Goal: Task Accomplishment & Management: Use online tool/utility

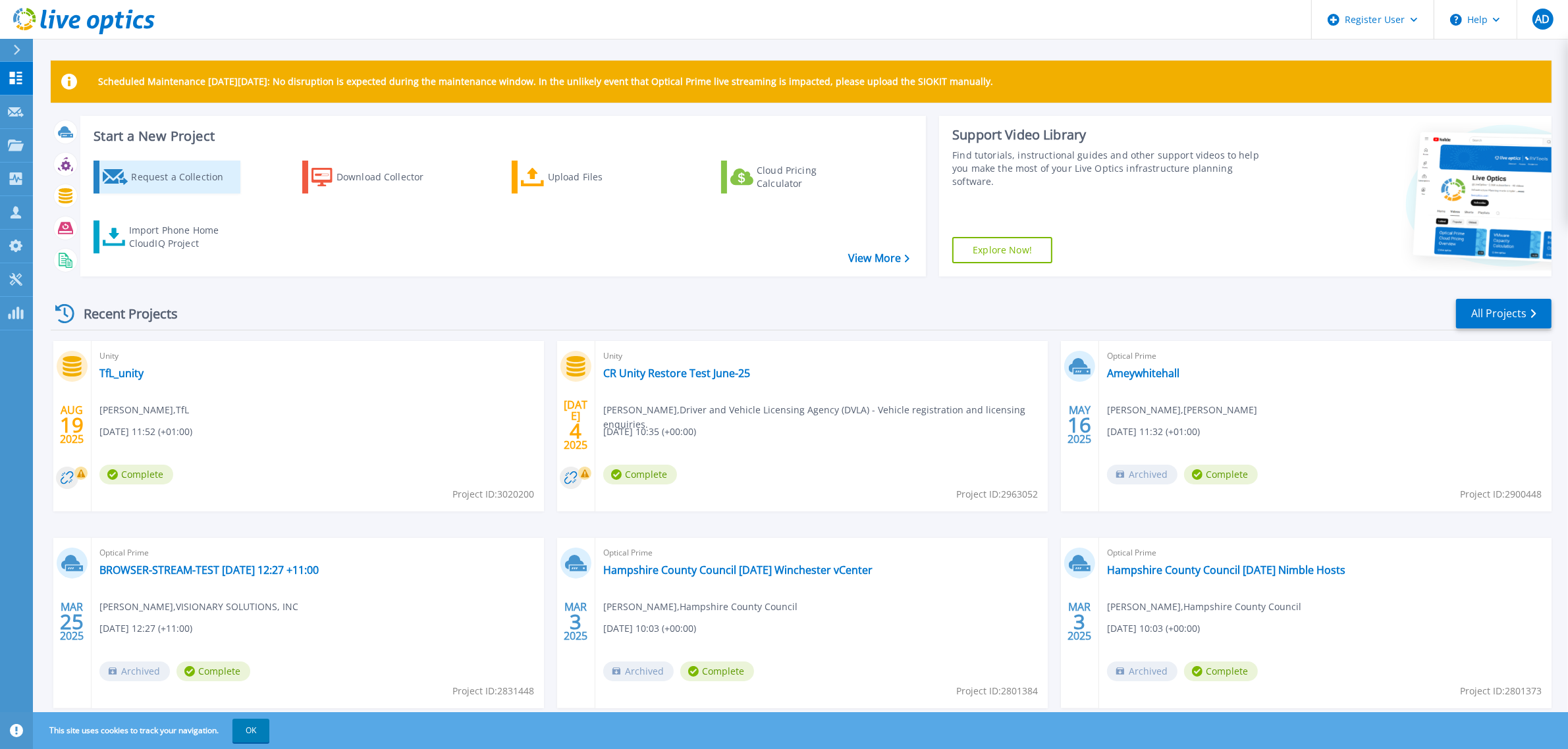
click at [194, 181] on div "Request a Collection" at bounding box center [183, 177] width 105 height 27
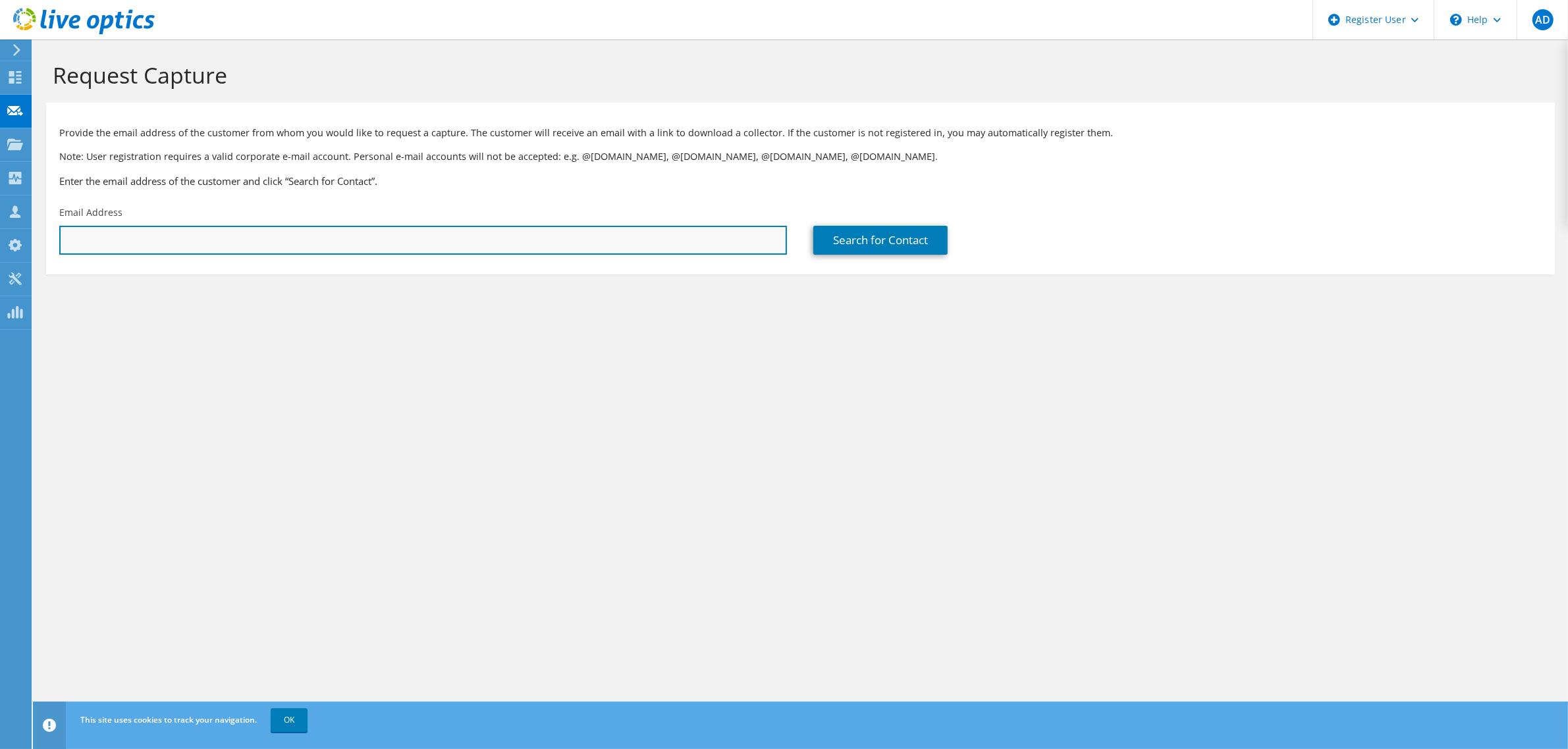
click at [187, 241] on input "text" at bounding box center [423, 241] width 728 height 29
type input "alexander.dix@dell.com"
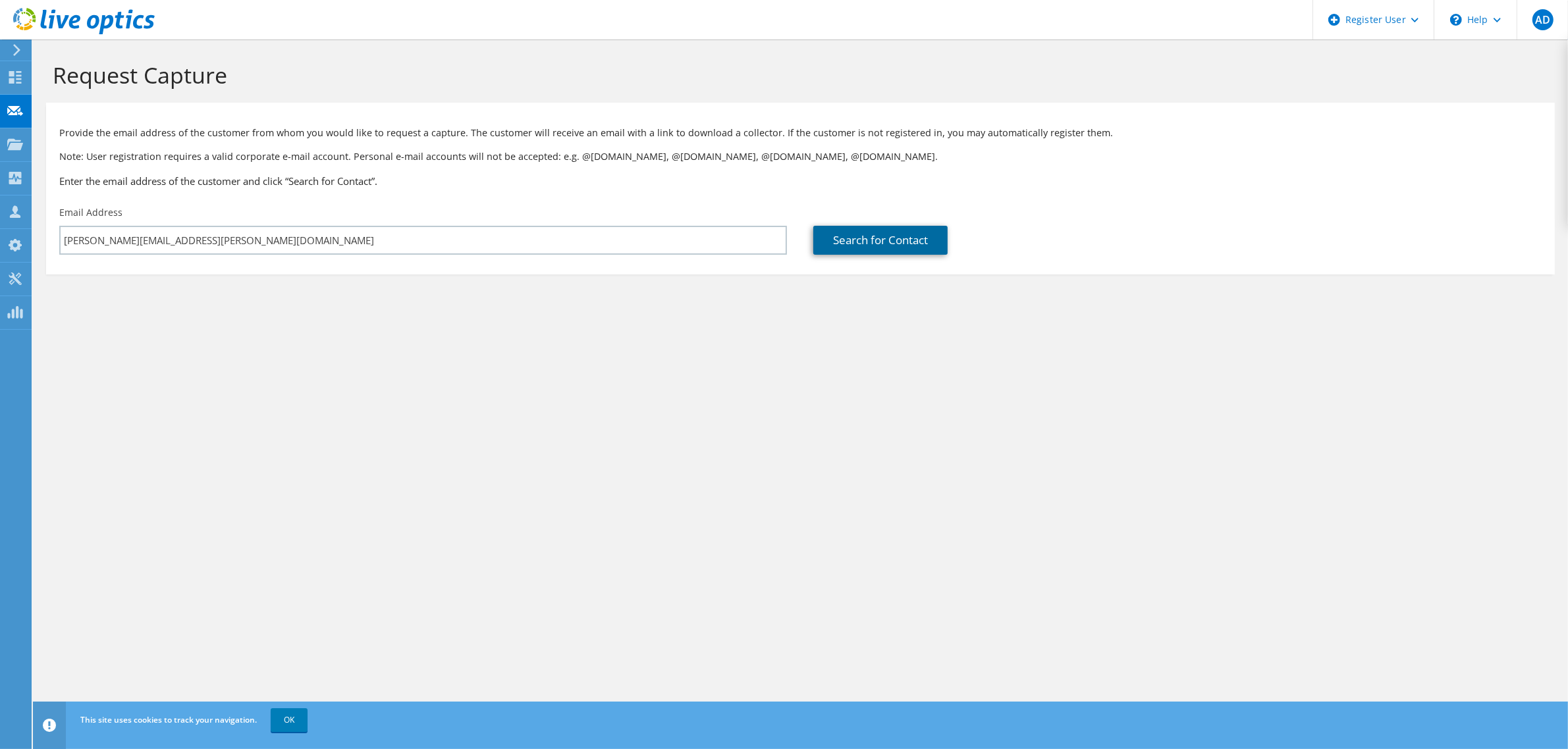
click at [902, 244] on link "Search for Contact" at bounding box center [880, 241] width 134 height 29
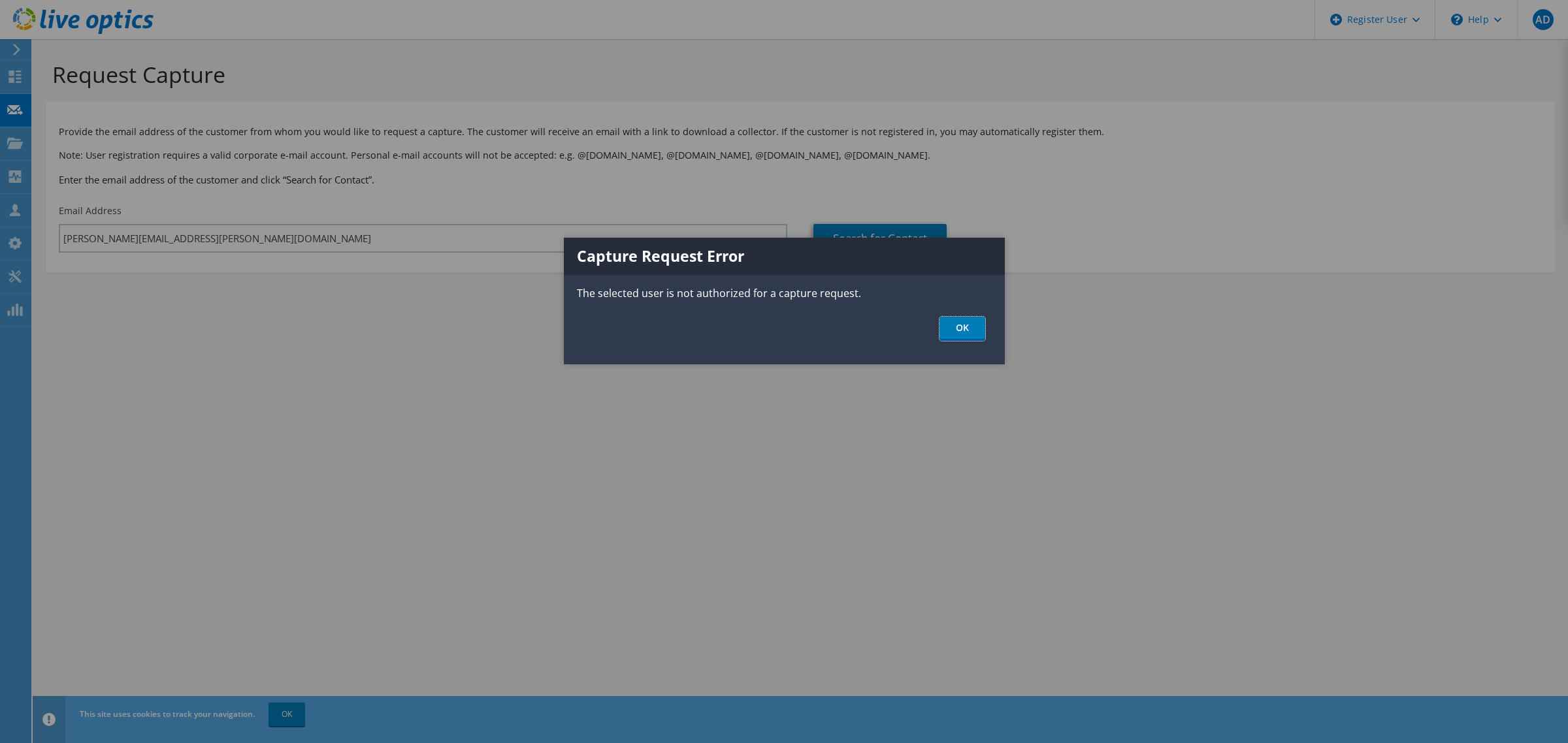
click at [949, 325] on link "OK" at bounding box center [962, 329] width 46 height 24
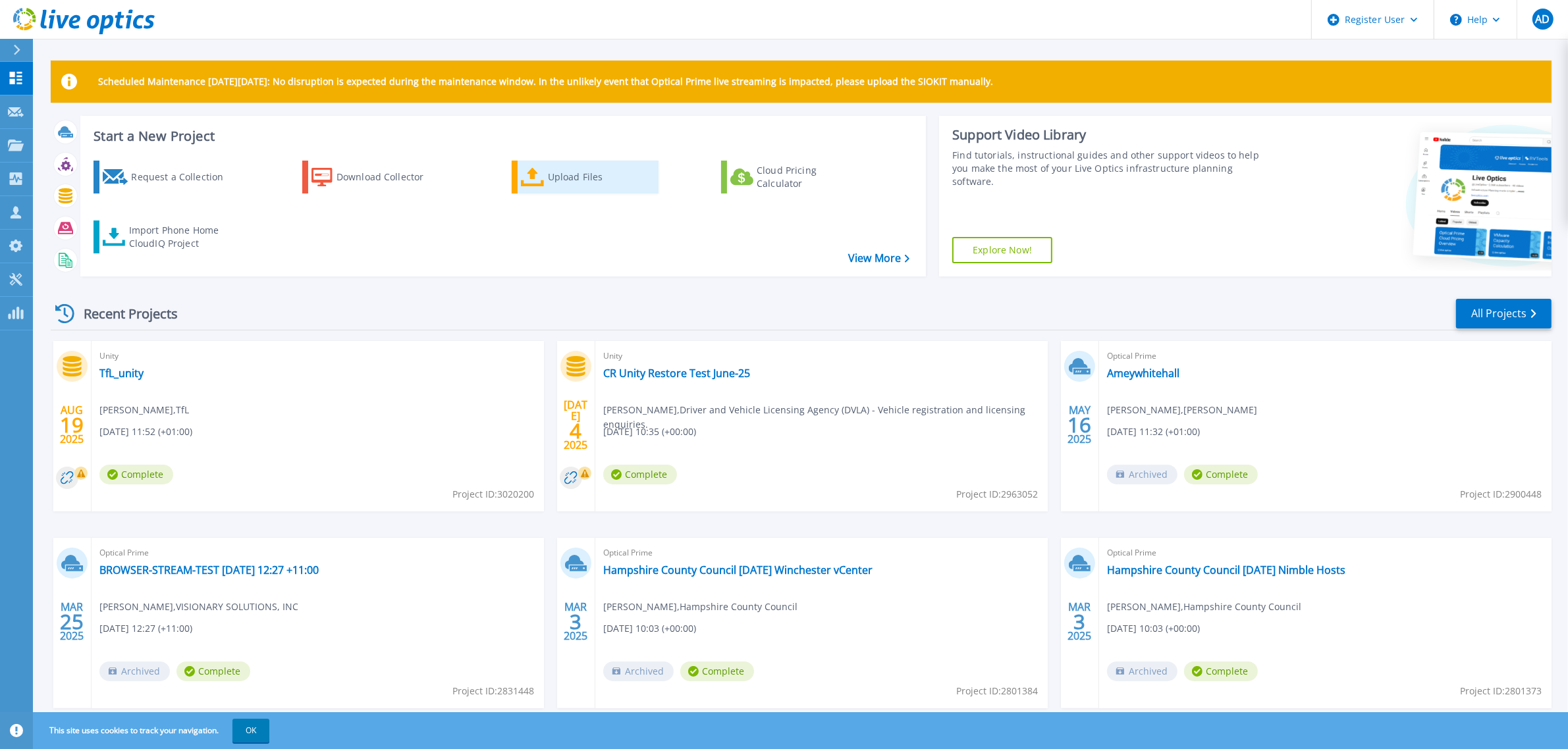
click at [576, 179] on div "Upload Files" at bounding box center [600, 177] width 105 height 27
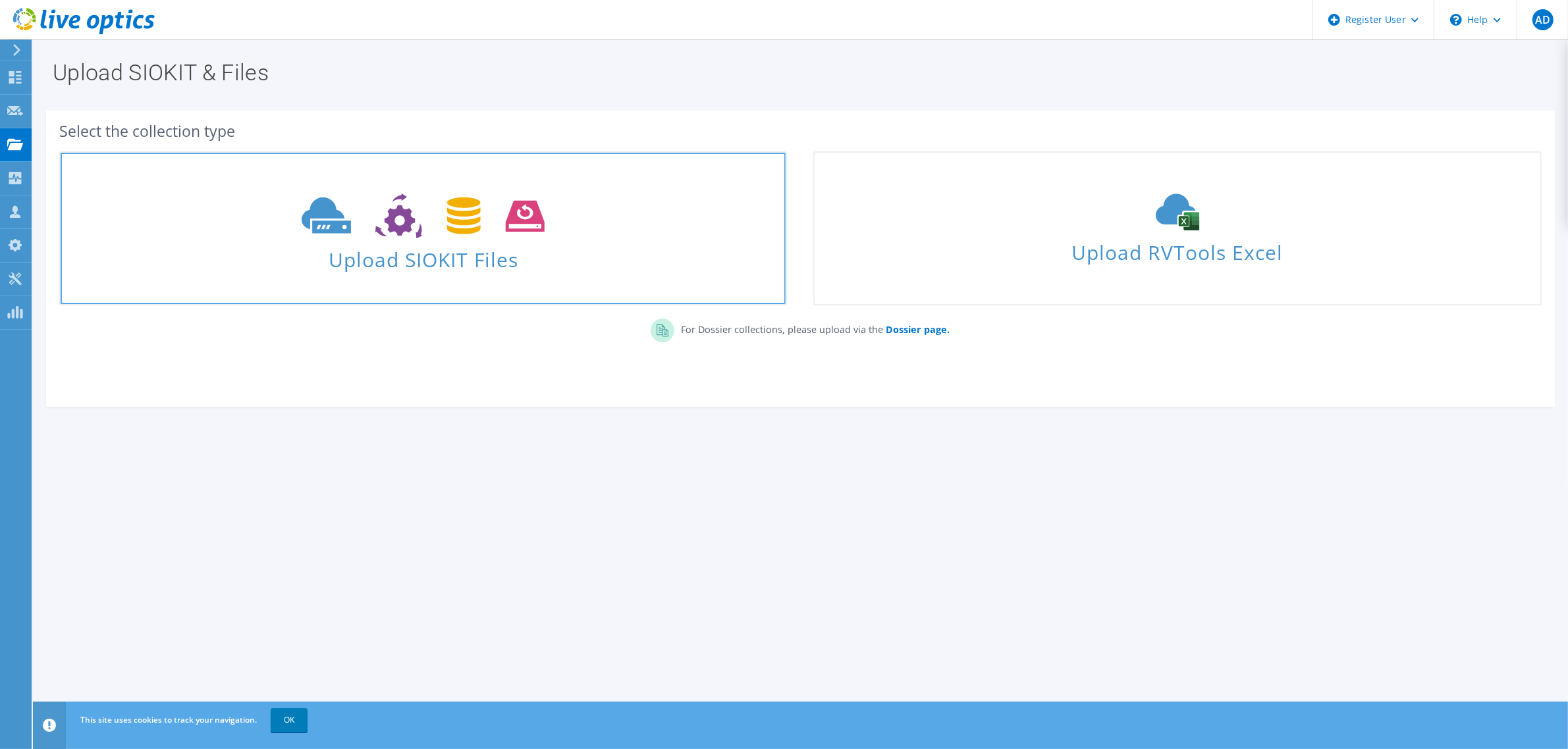
click at [601, 254] on span "Upload SIOKIT Files" at bounding box center [423, 255] width 725 height 28
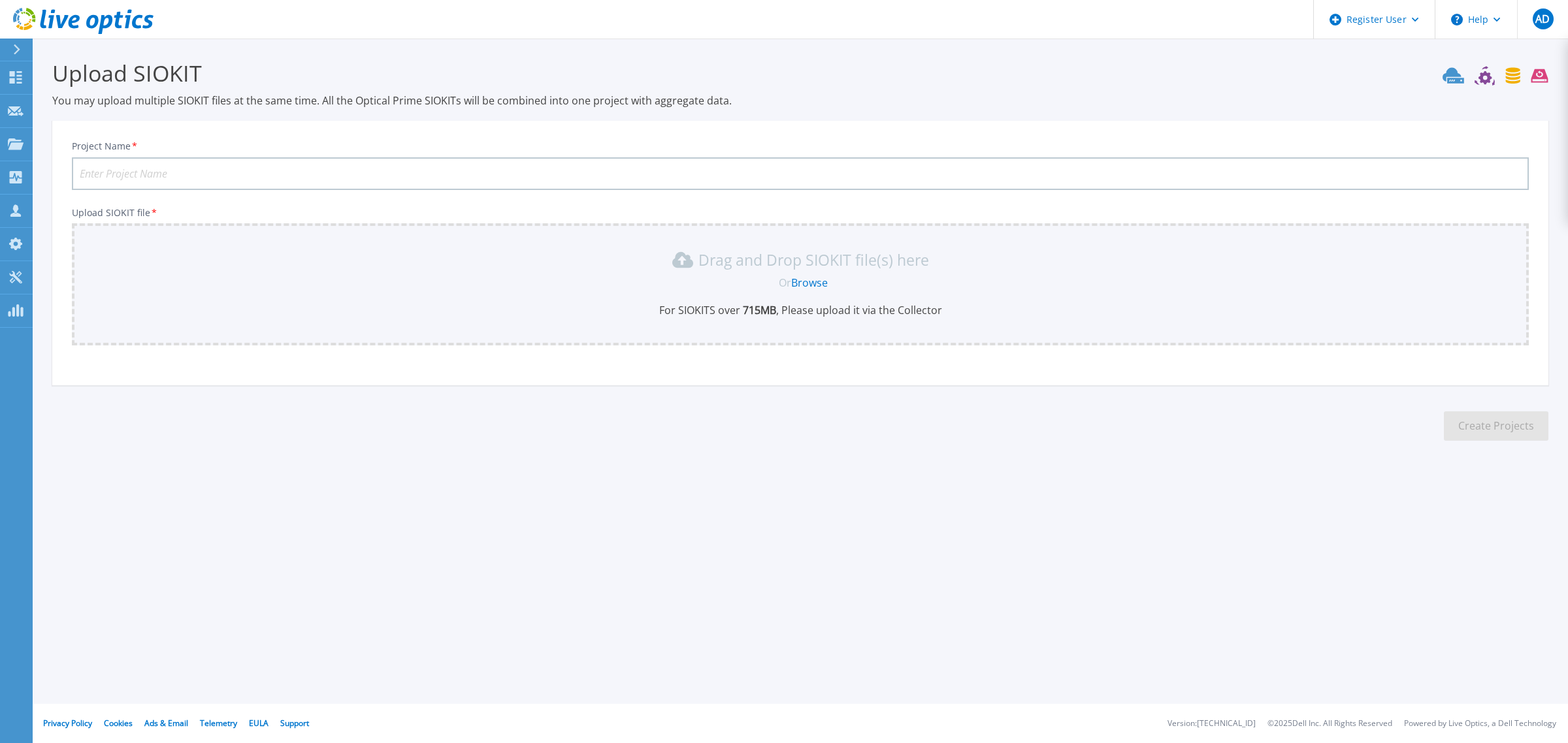
click at [806, 282] on link "Browse" at bounding box center [809, 283] width 37 height 14
drag, startPoint x: 290, startPoint y: 96, endPoint x: 297, endPoint y: 93, distance: 7.6
click at [293, 96] on p "You may upload multiple SIOKIT files at the same time. All the Optical Prime SI…" at bounding box center [801, 100] width 1497 height 14
